Goal: Navigation & Orientation: Understand site structure

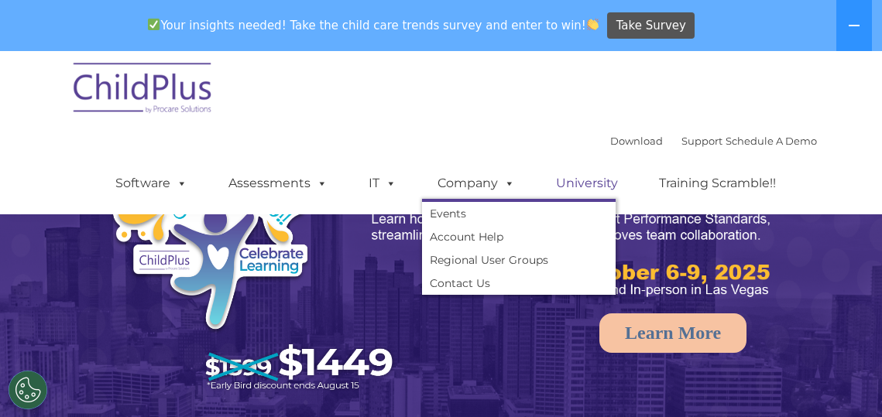
scroll to position [258, 0]
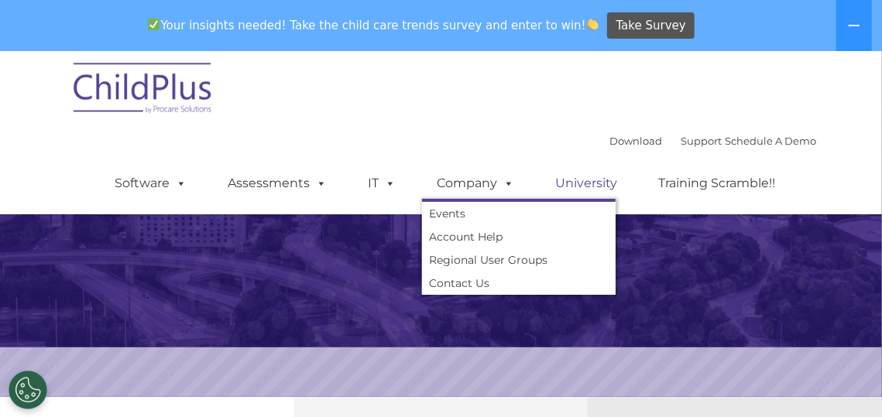
select select "MEDIUM"
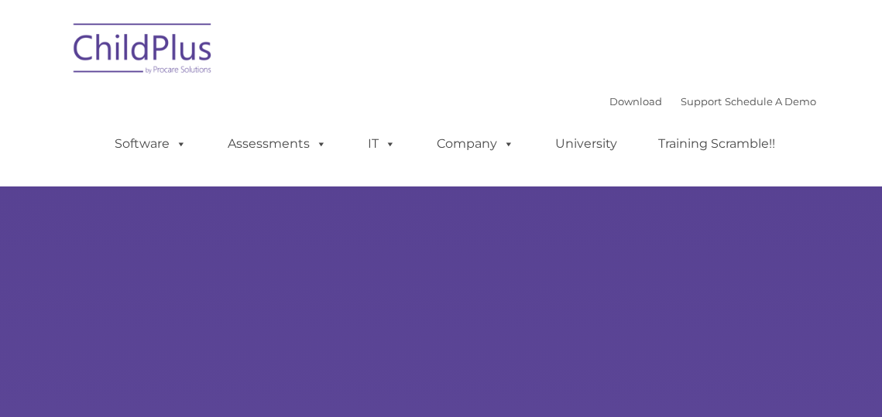
select select "MEDIUM"
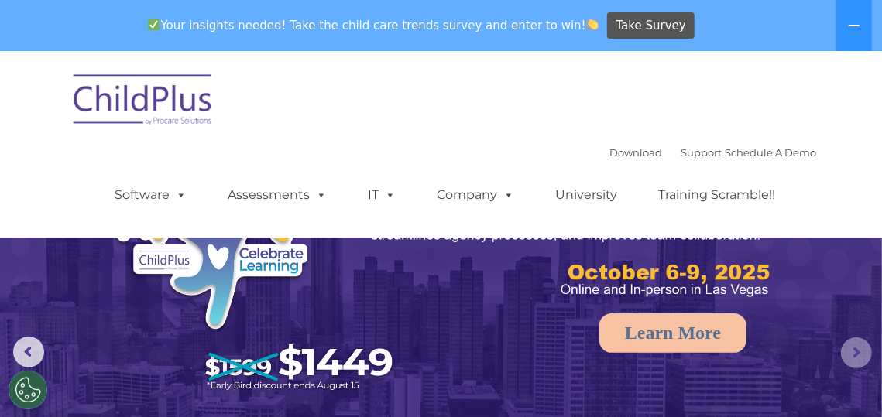
click at [842, 346] on rs-arrow at bounding box center [856, 353] width 31 height 31
